Goal: Information Seeking & Learning: Learn about a topic

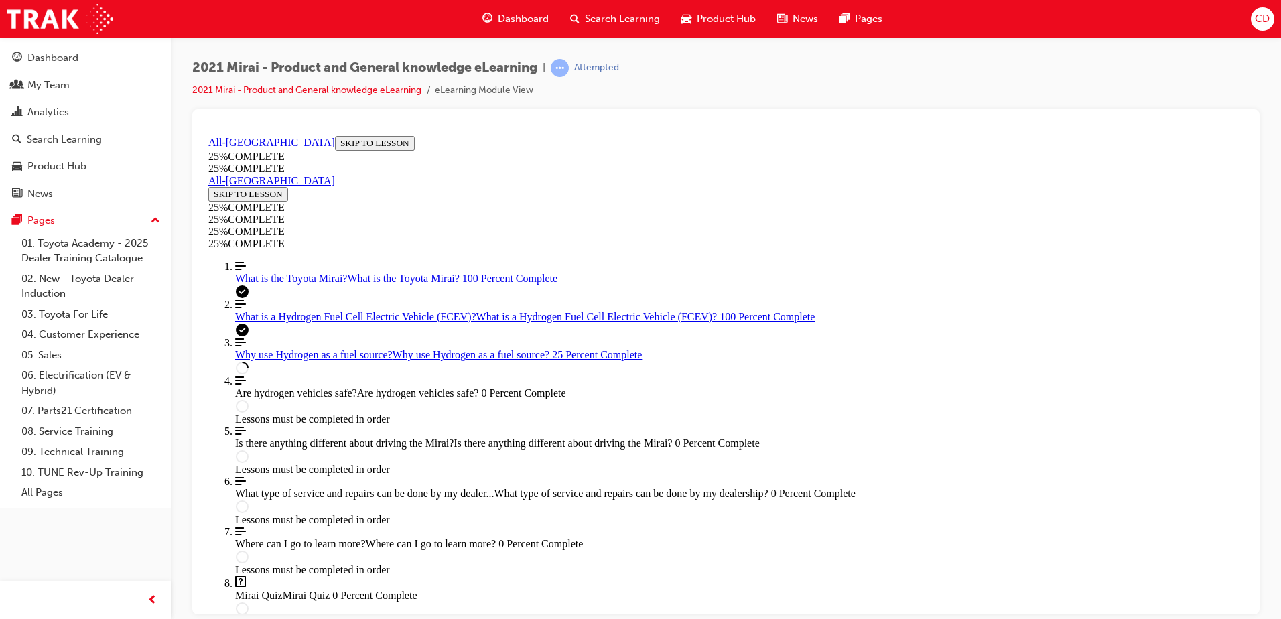
scroll to position [582, 0]
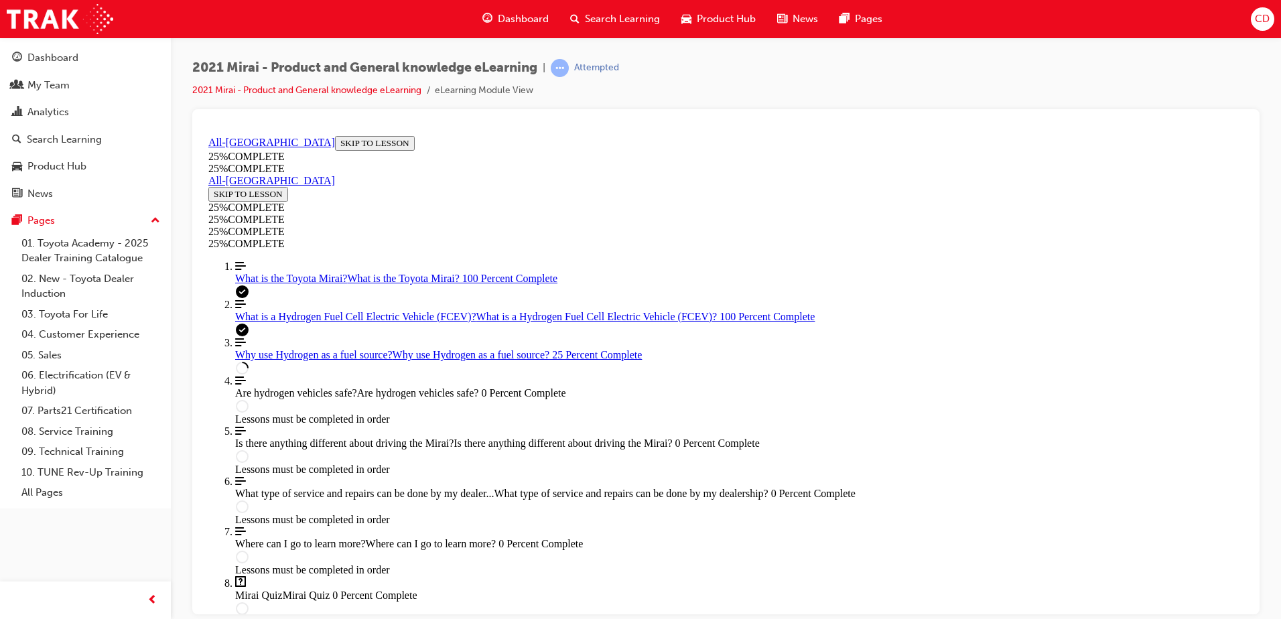
scroll to position [501, 0]
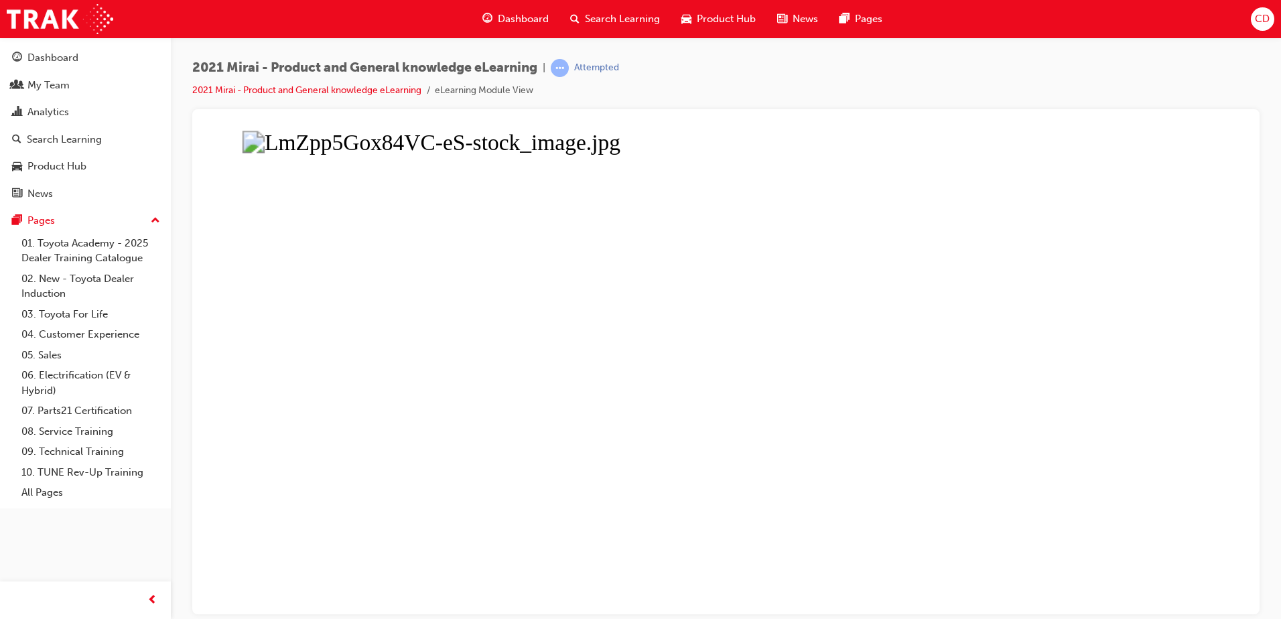
click at [1108, 521] on button "Unzoom image" at bounding box center [726, 372] width 1046 height 484
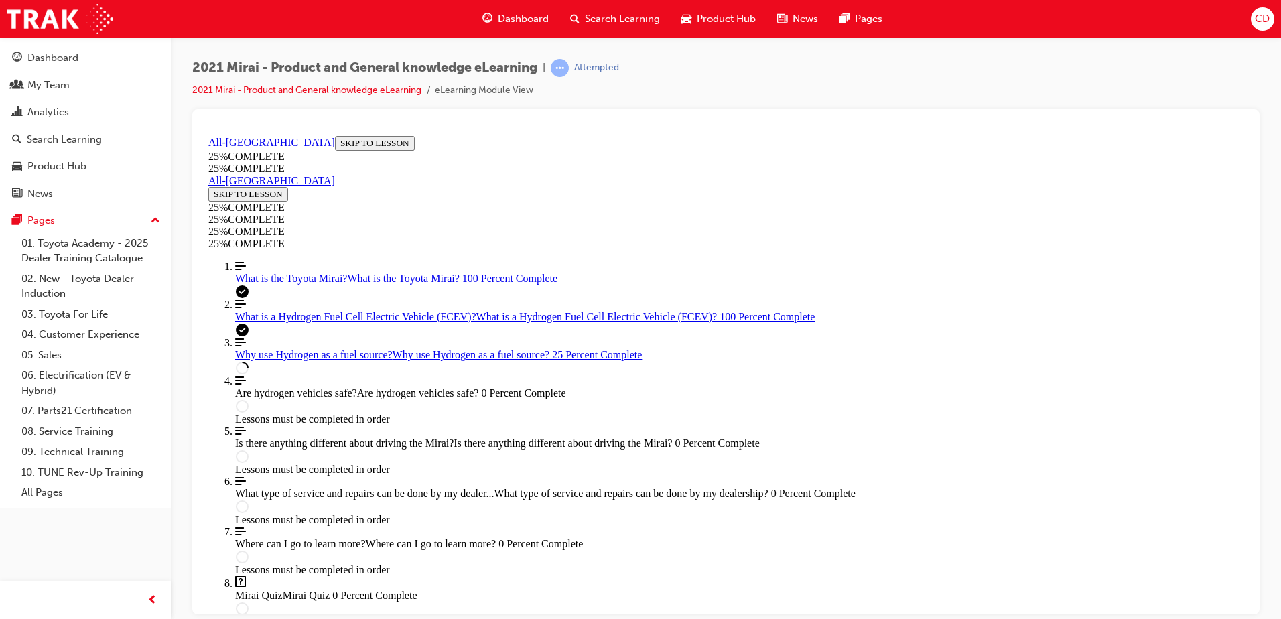
scroll to position [568, 0]
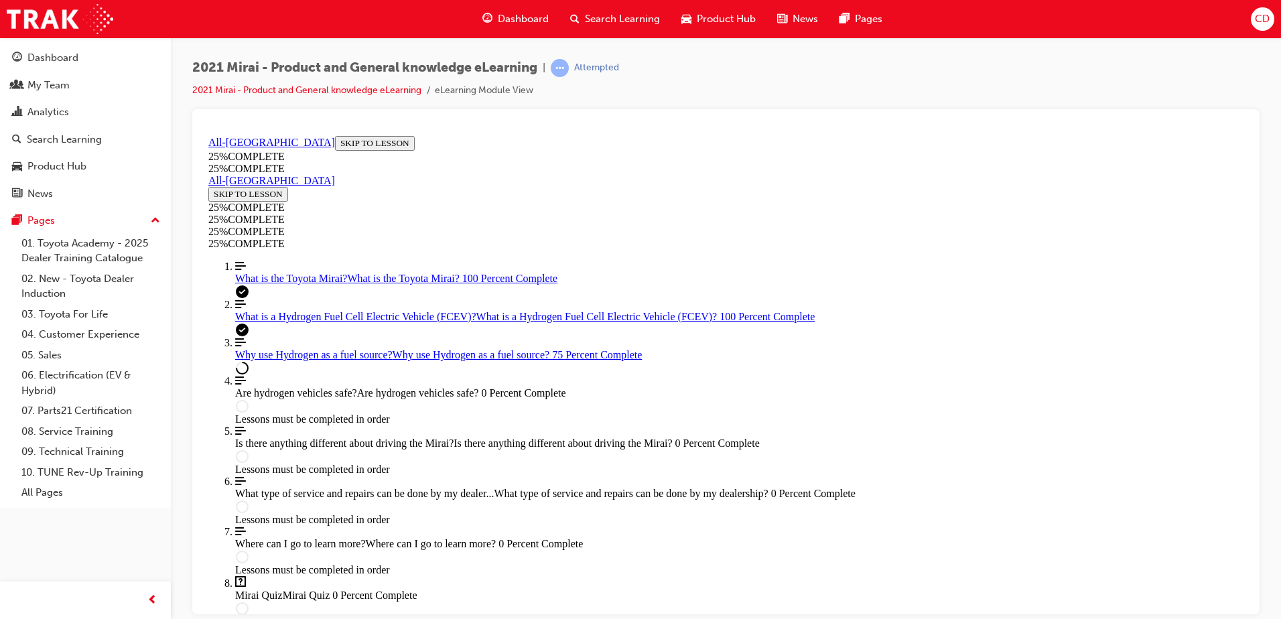
scroll to position [1263, 0]
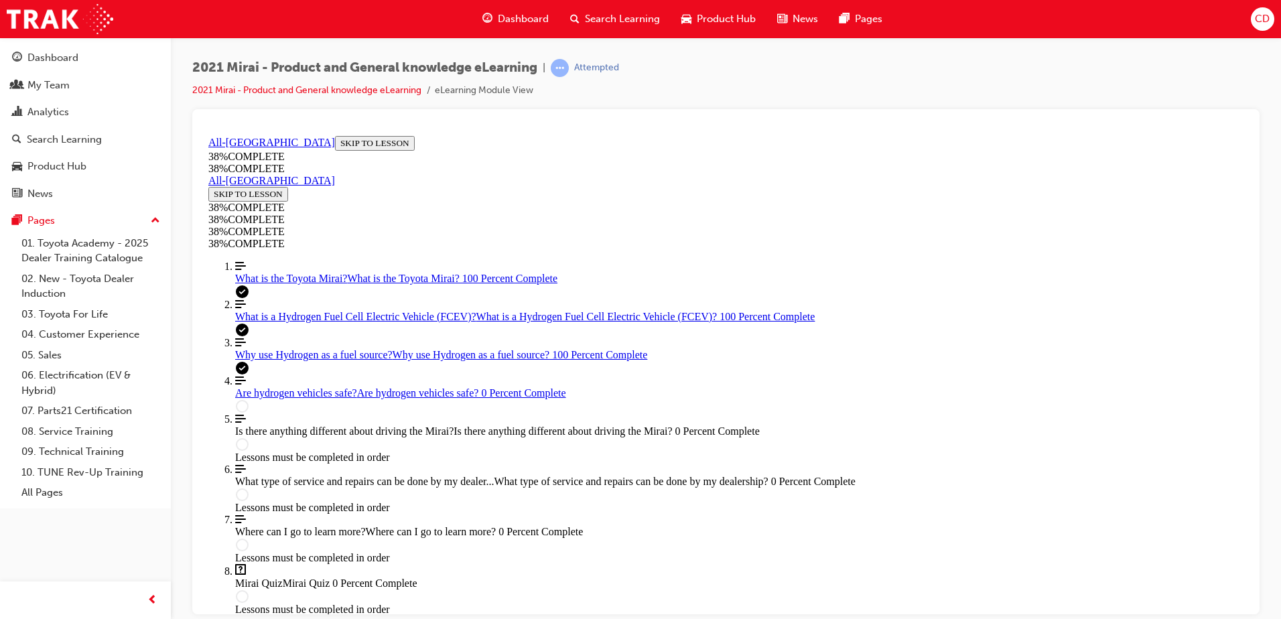
scroll to position [314, 0]
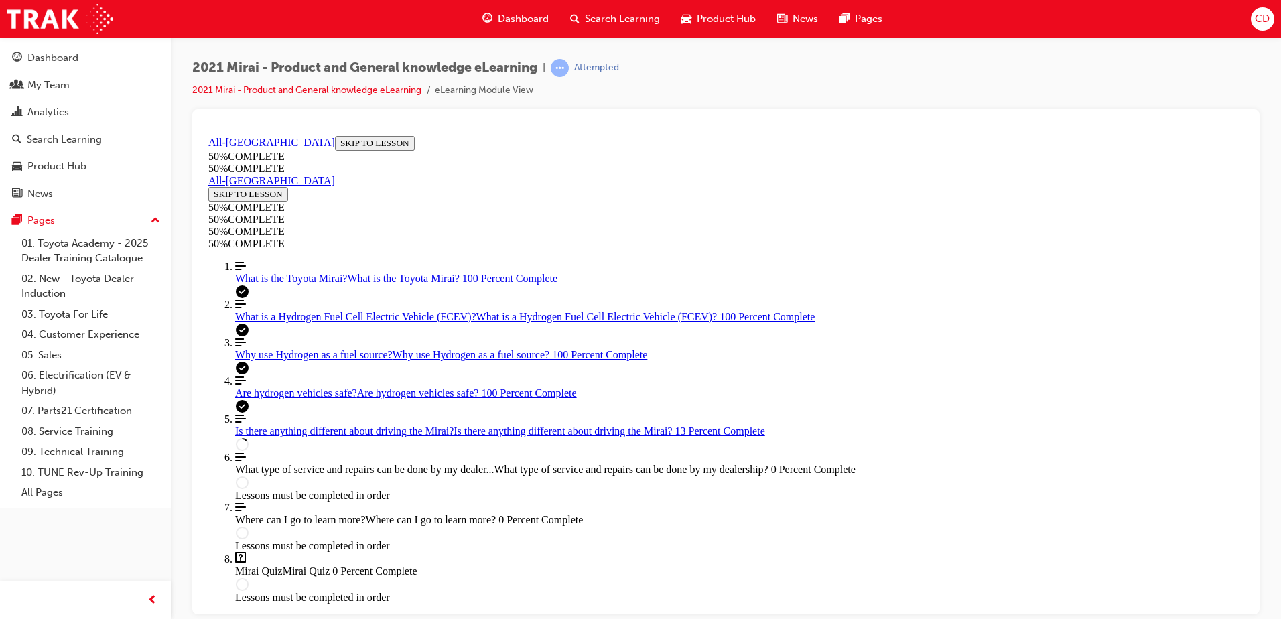
scroll to position [515, 0]
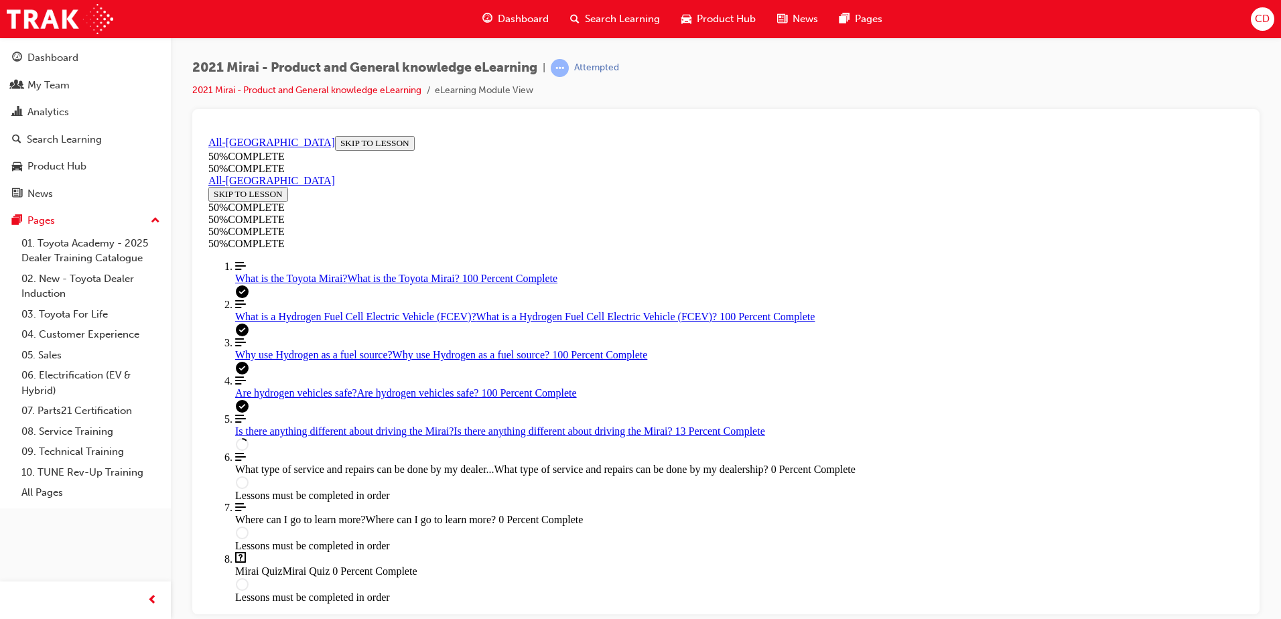
scroll to position [314, 0]
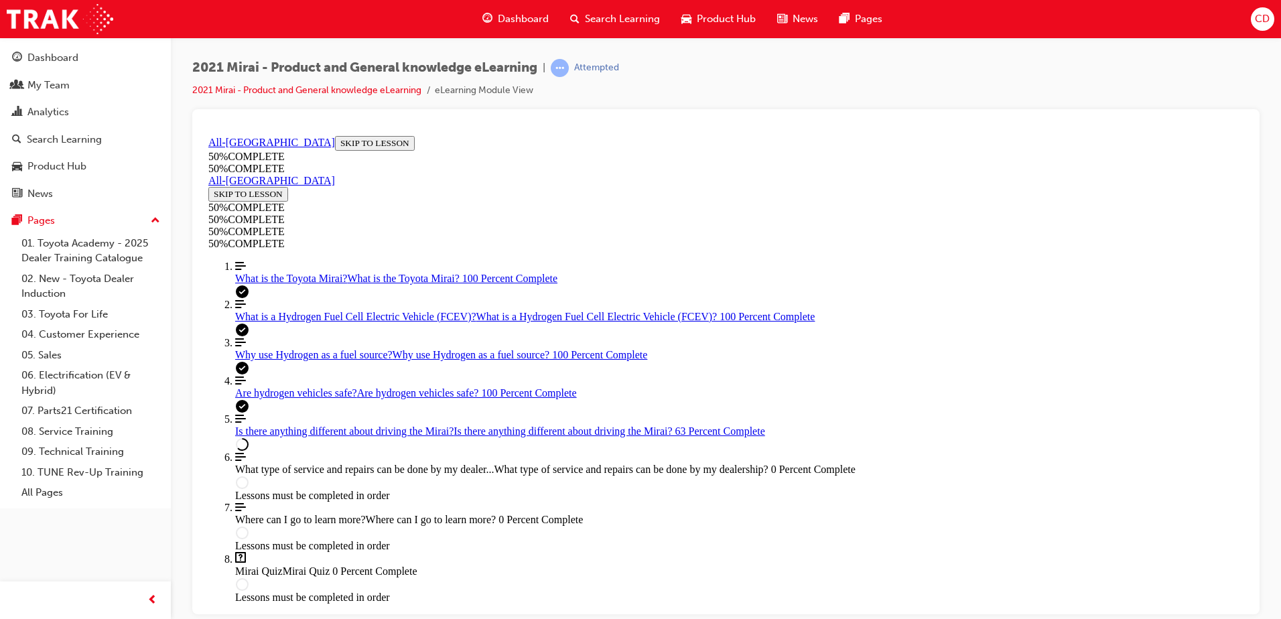
click at [923, 62] on div "2021 Mirai - Product and General knowledge eLearning | Attempted 2021 Mirai - P…" at bounding box center [725, 84] width 1067 height 50
